Goal: Find specific page/section: Find specific page/section

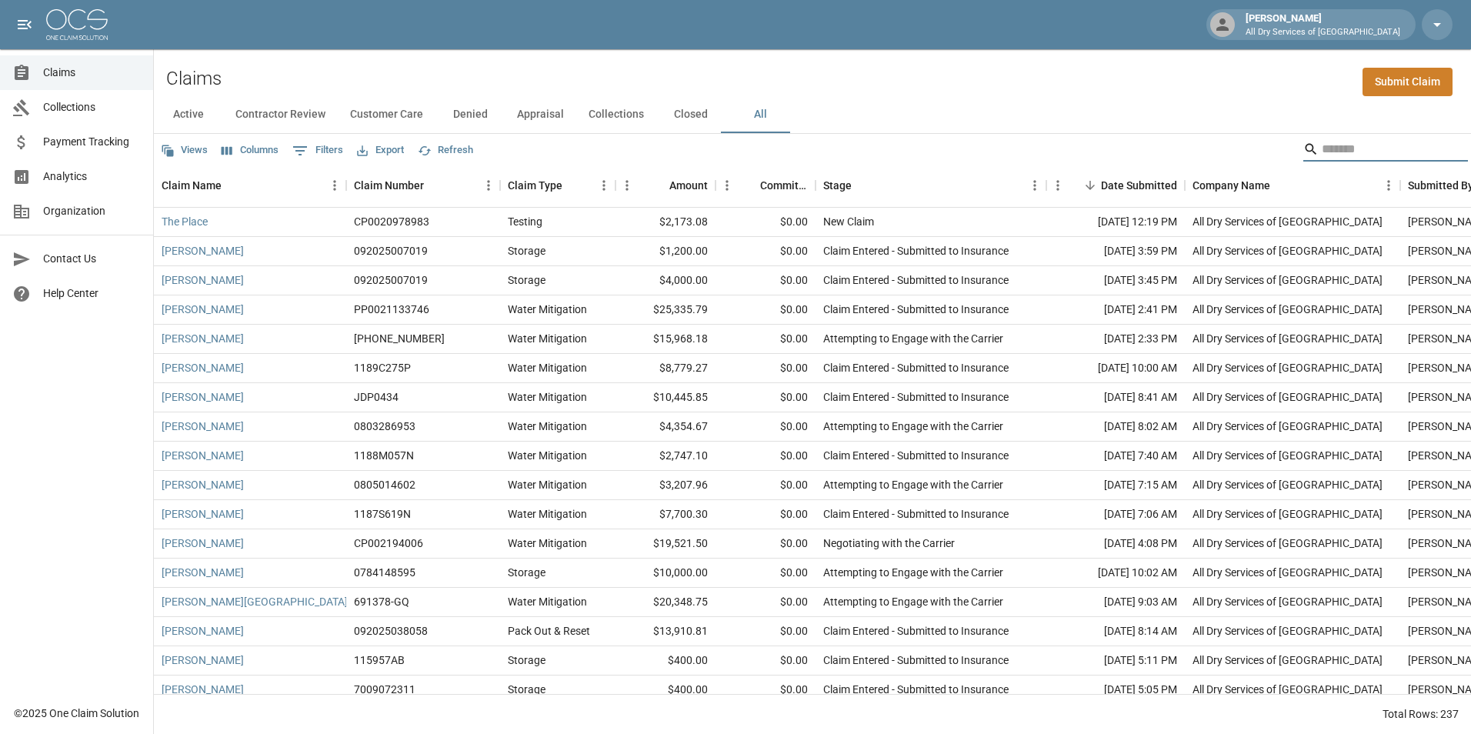
click at [1322, 146] on input "Search" at bounding box center [1383, 149] width 123 height 25
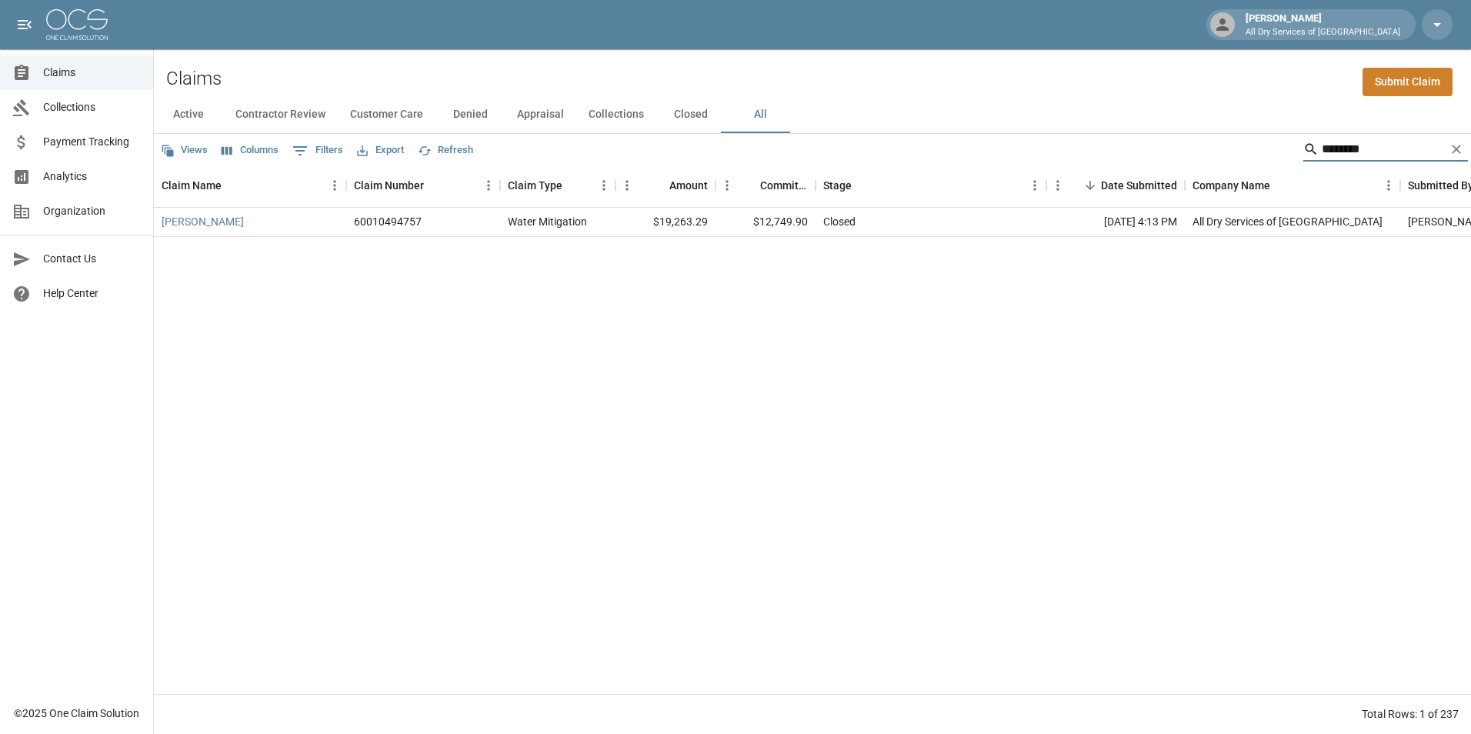
type input "********"
click at [195, 212] on div "[PERSON_NAME]" at bounding box center [250, 222] width 192 height 29
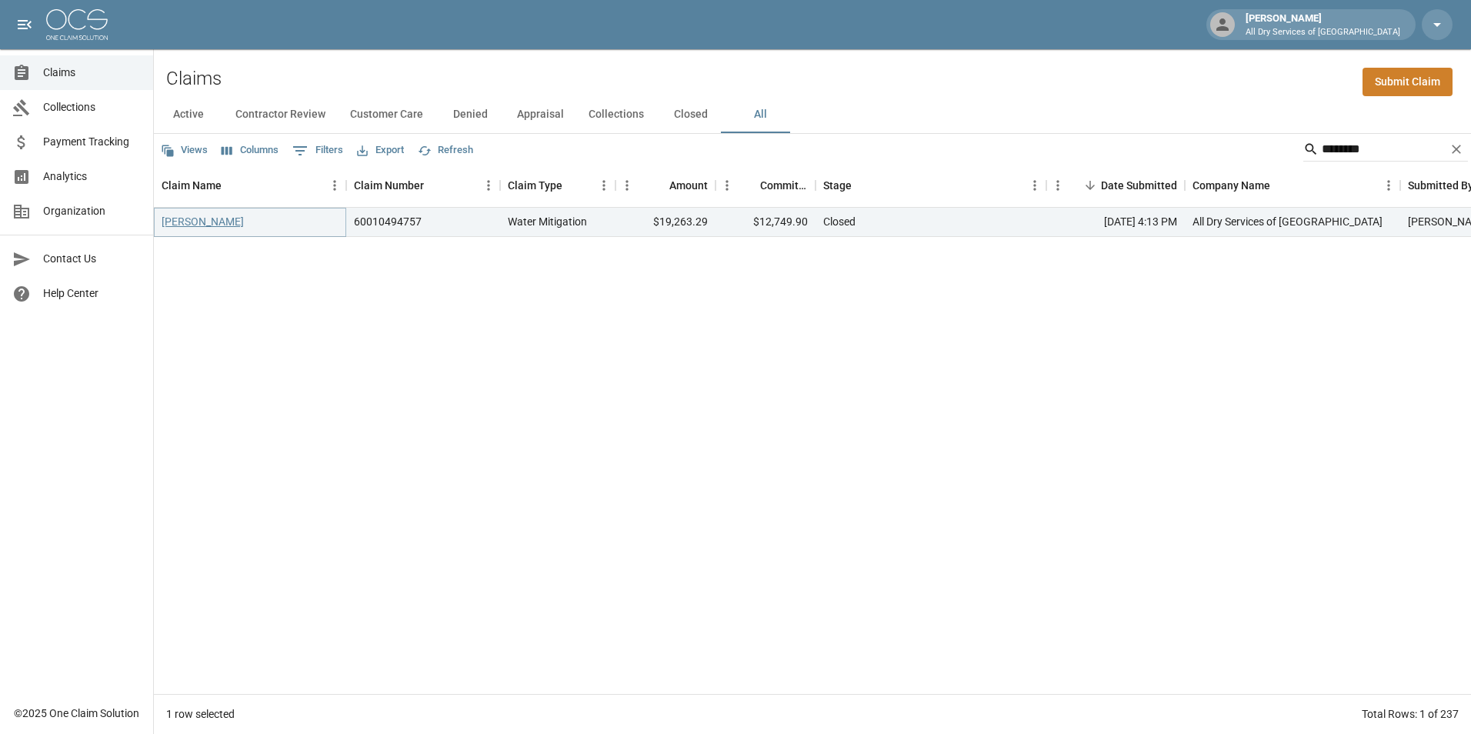
click at [201, 225] on link "[PERSON_NAME]" at bounding box center [203, 221] width 82 height 15
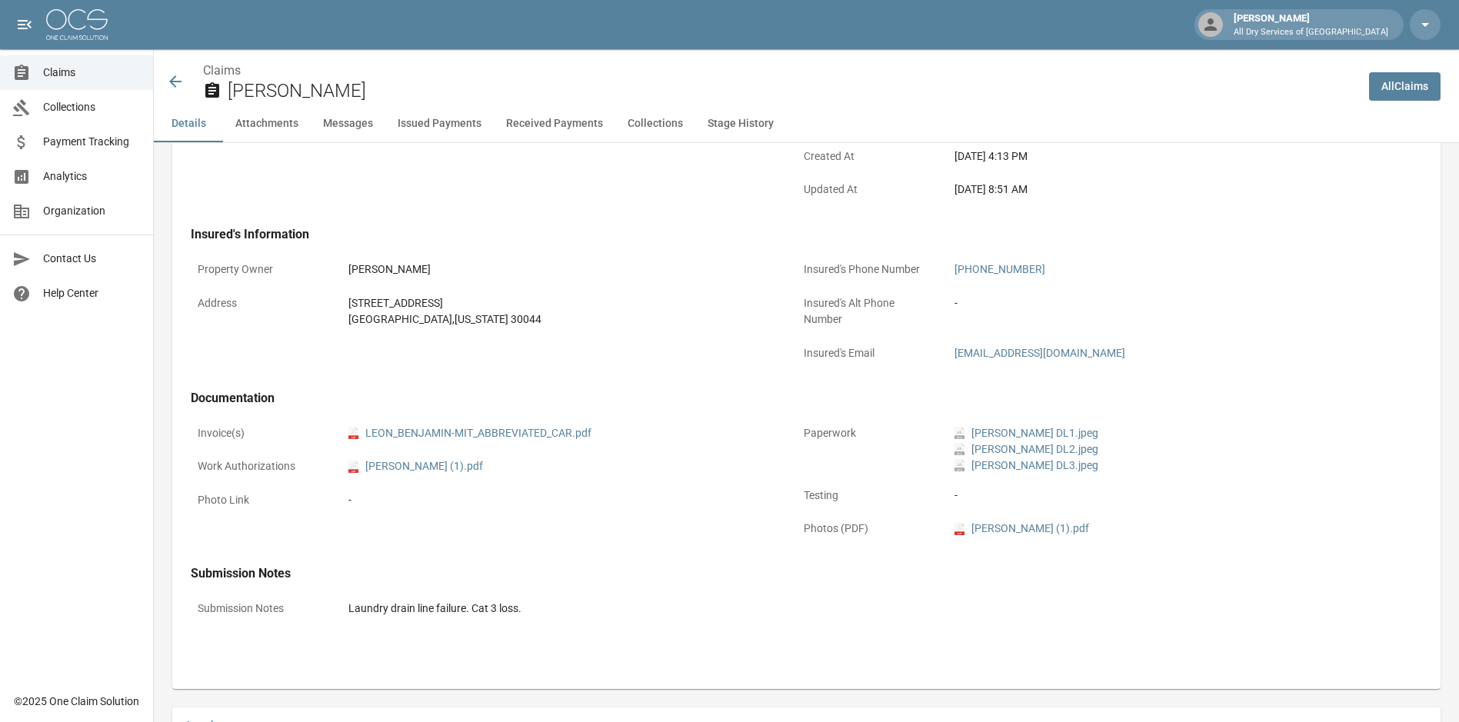
scroll to position [462, 0]
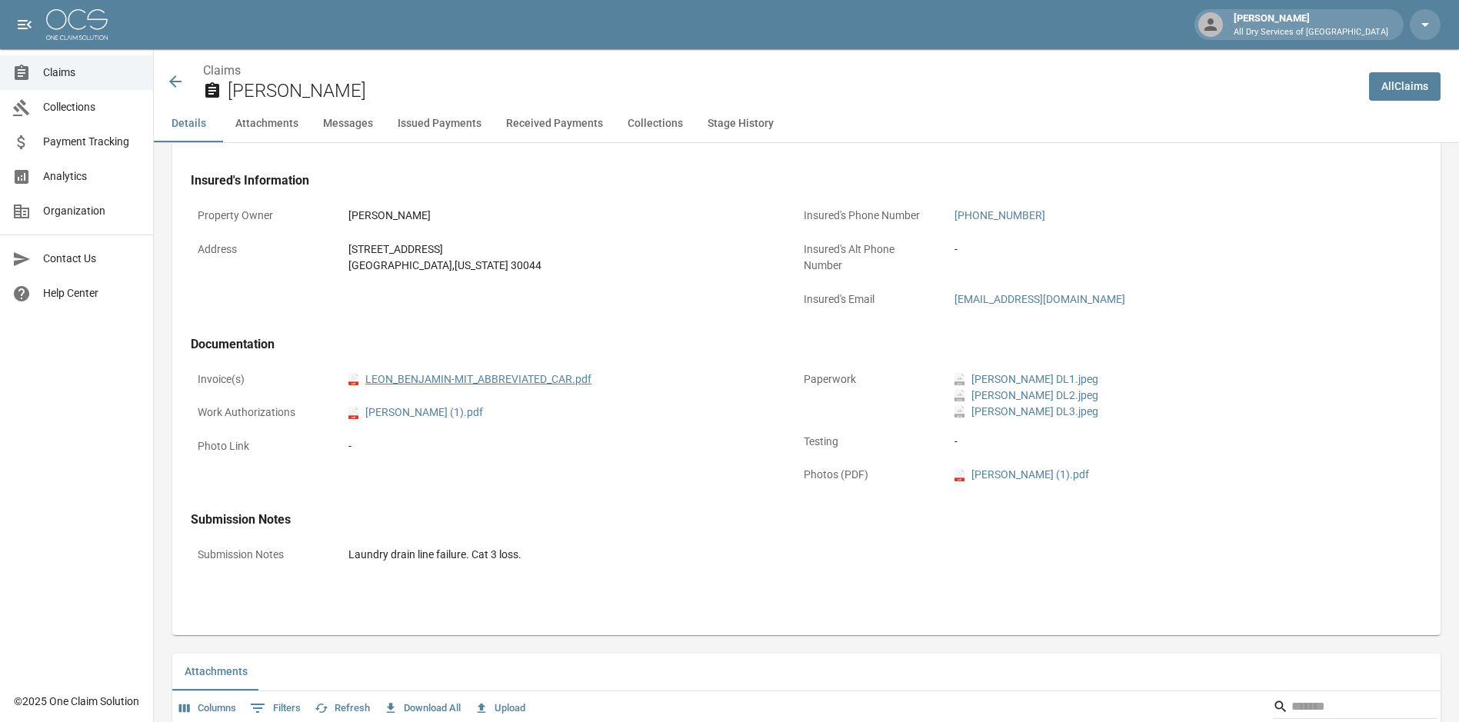
click at [509, 383] on link "pdf LEON_BENJAMIN-MIT_ABBREVIATED_CAR.pdf" at bounding box center [469, 380] width 243 height 16
click at [67, 63] on link "Claims" at bounding box center [76, 72] width 153 height 35
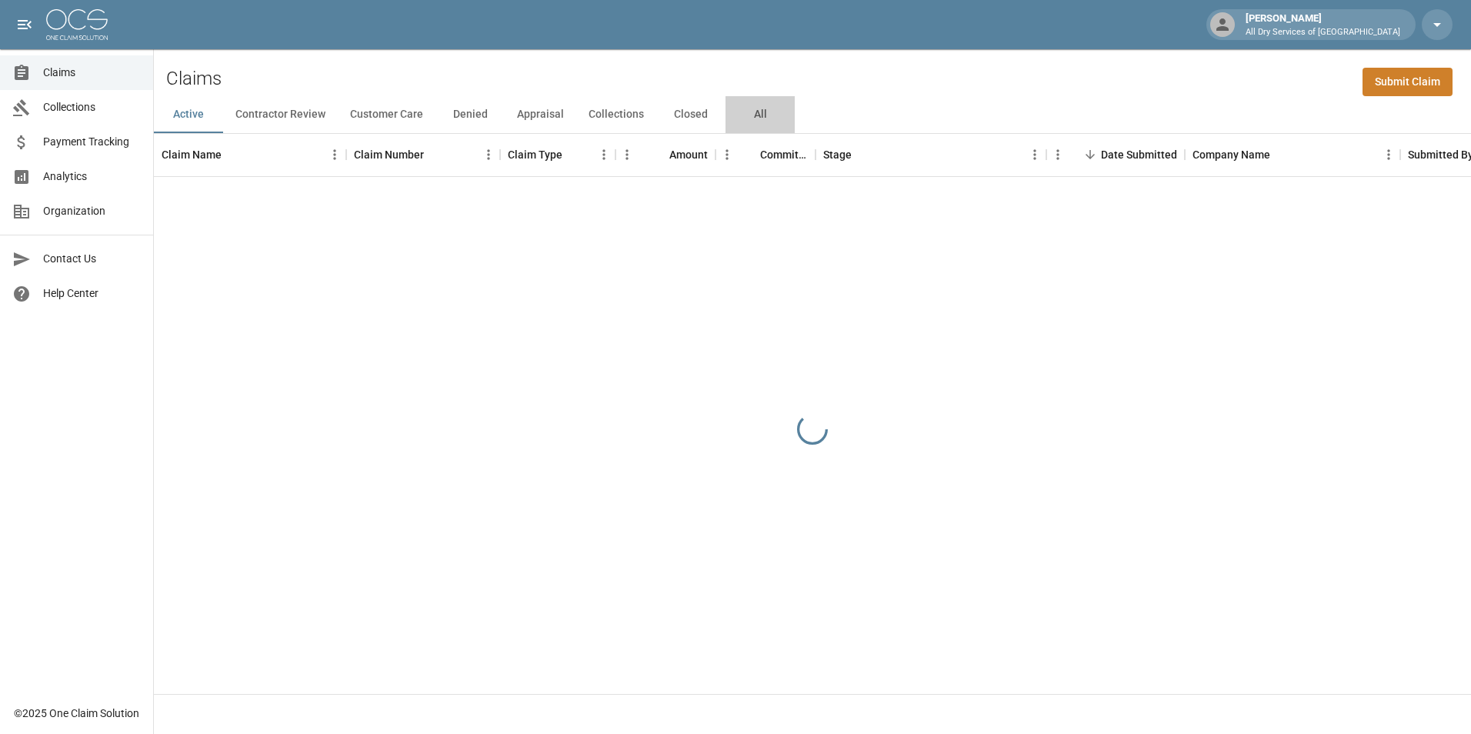
click at [754, 119] on button "All" at bounding box center [759, 114] width 69 height 37
